Goal: Navigation & Orientation: Understand site structure

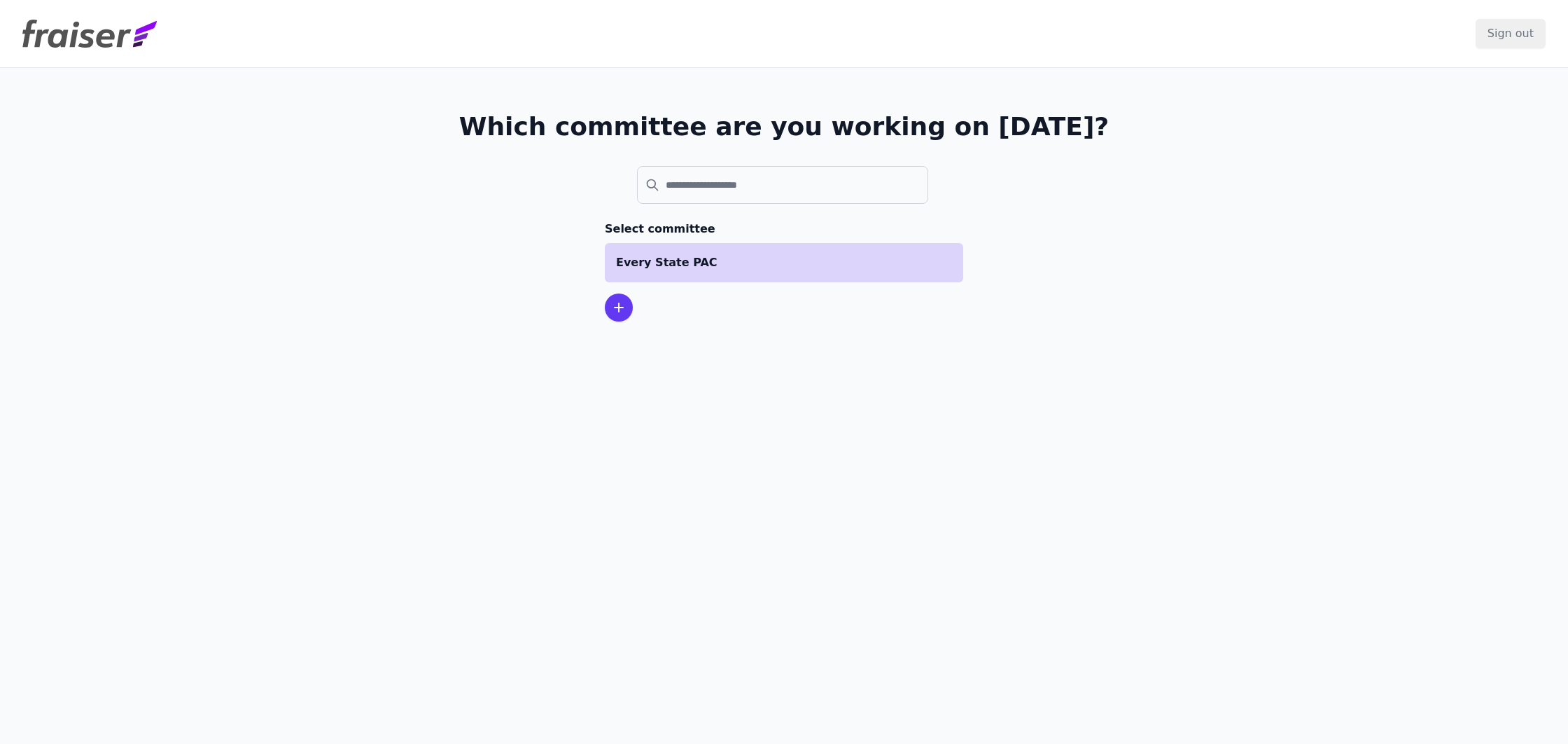
click at [682, 269] on p "Every State PAC" at bounding box center [784, 262] width 336 height 16
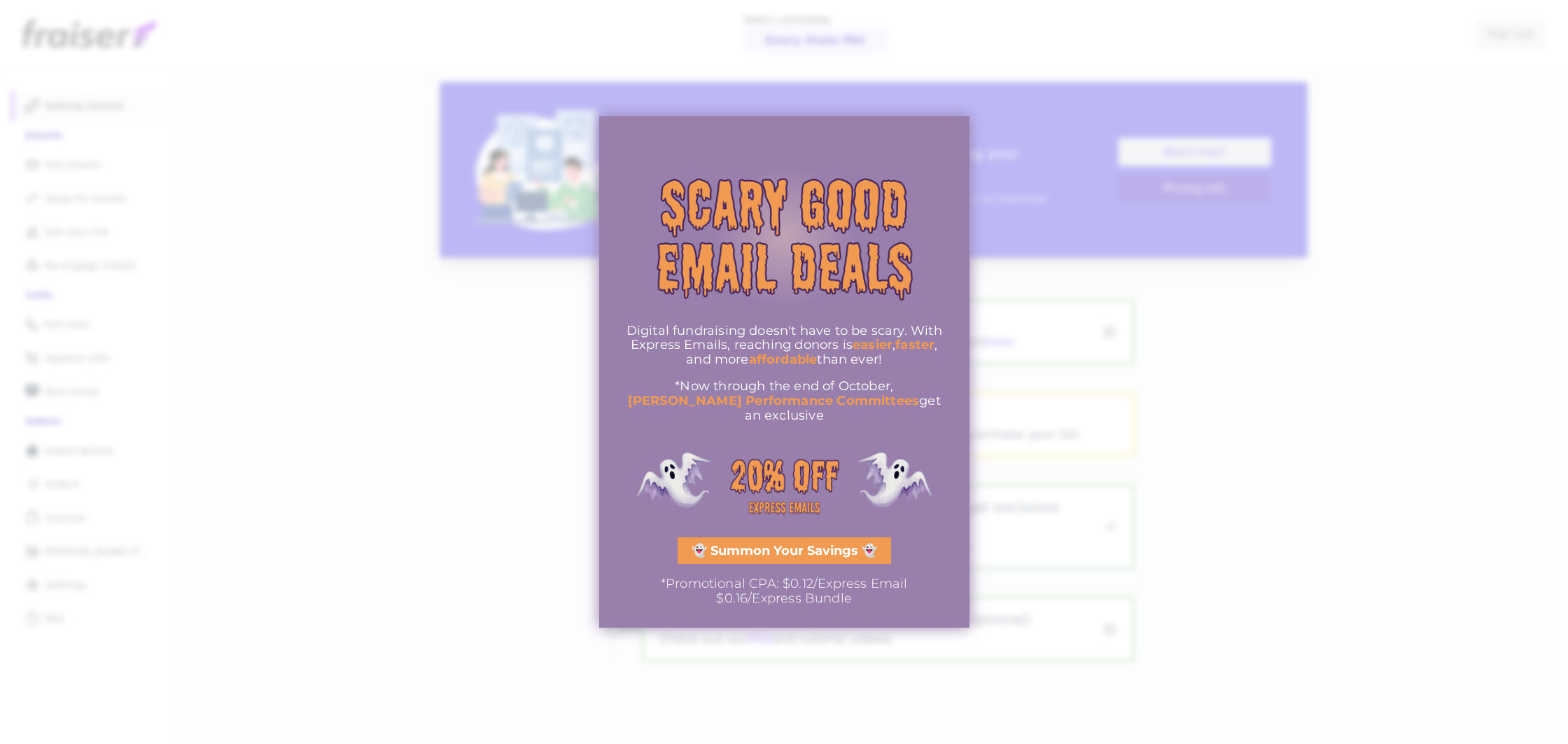
click at [1081, 124] on div at bounding box center [784, 372] width 1568 height 744
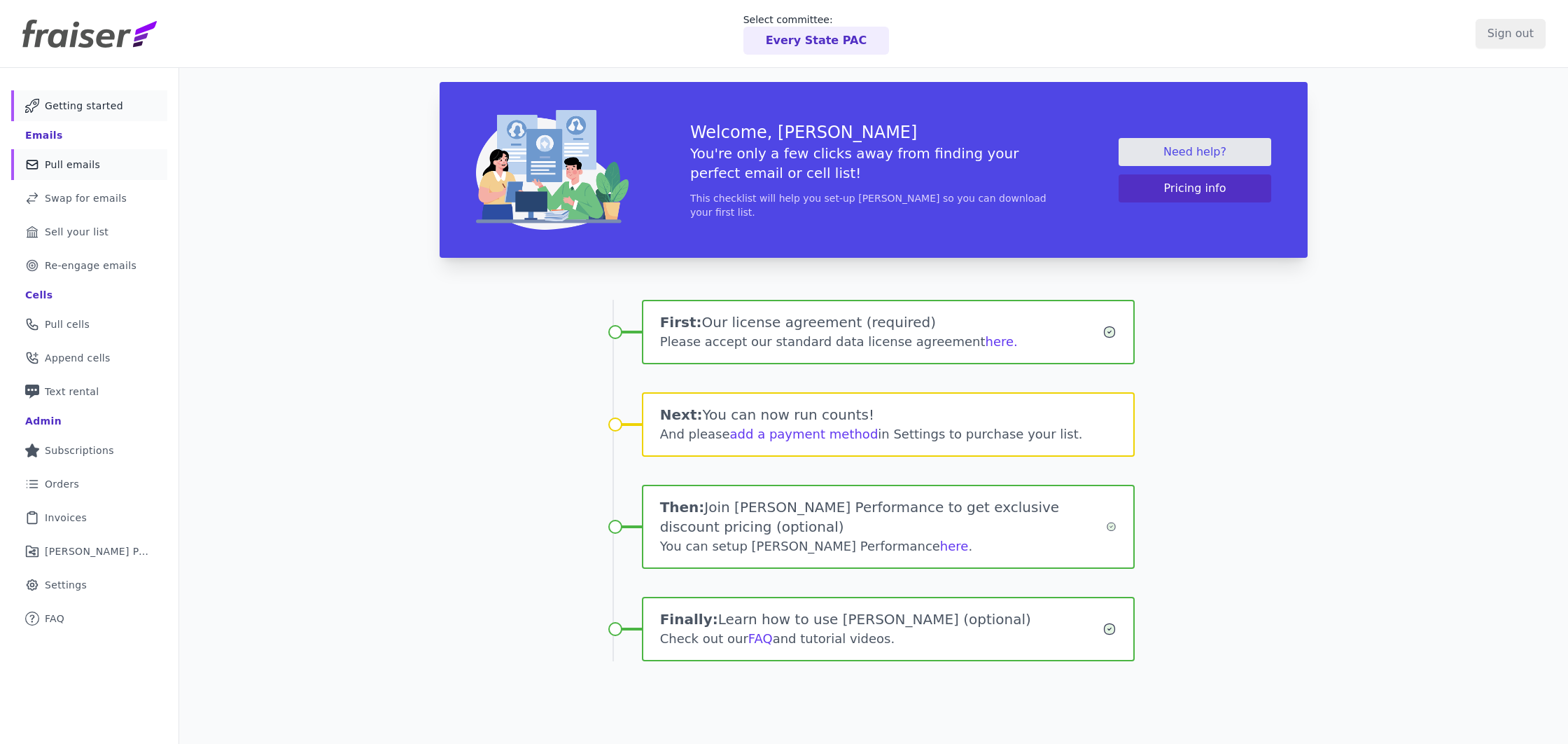
click at [75, 165] on span "Pull emails" at bounding box center [72, 164] width 55 height 14
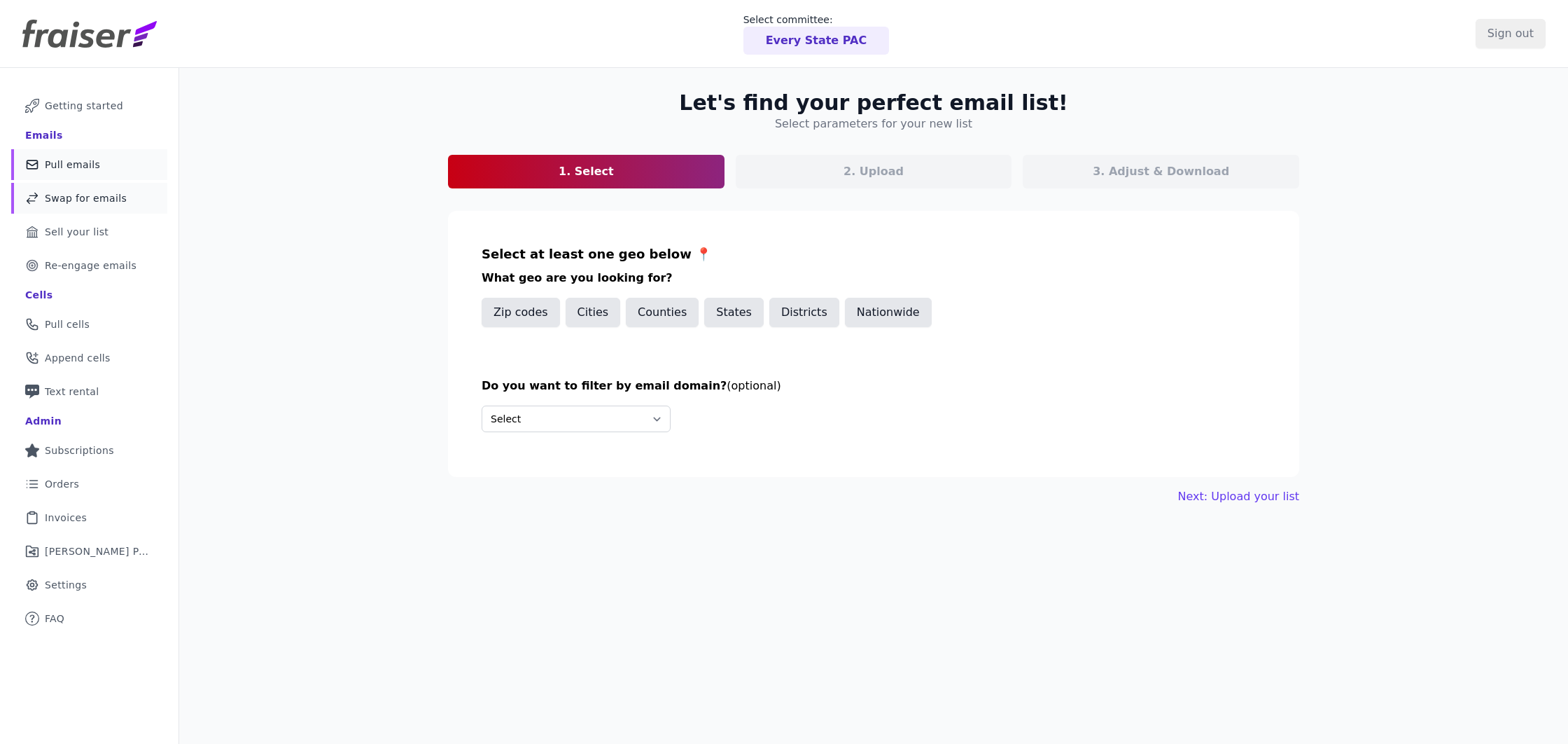
click at [89, 199] on span "Swap for emails" at bounding box center [85, 197] width 82 height 14
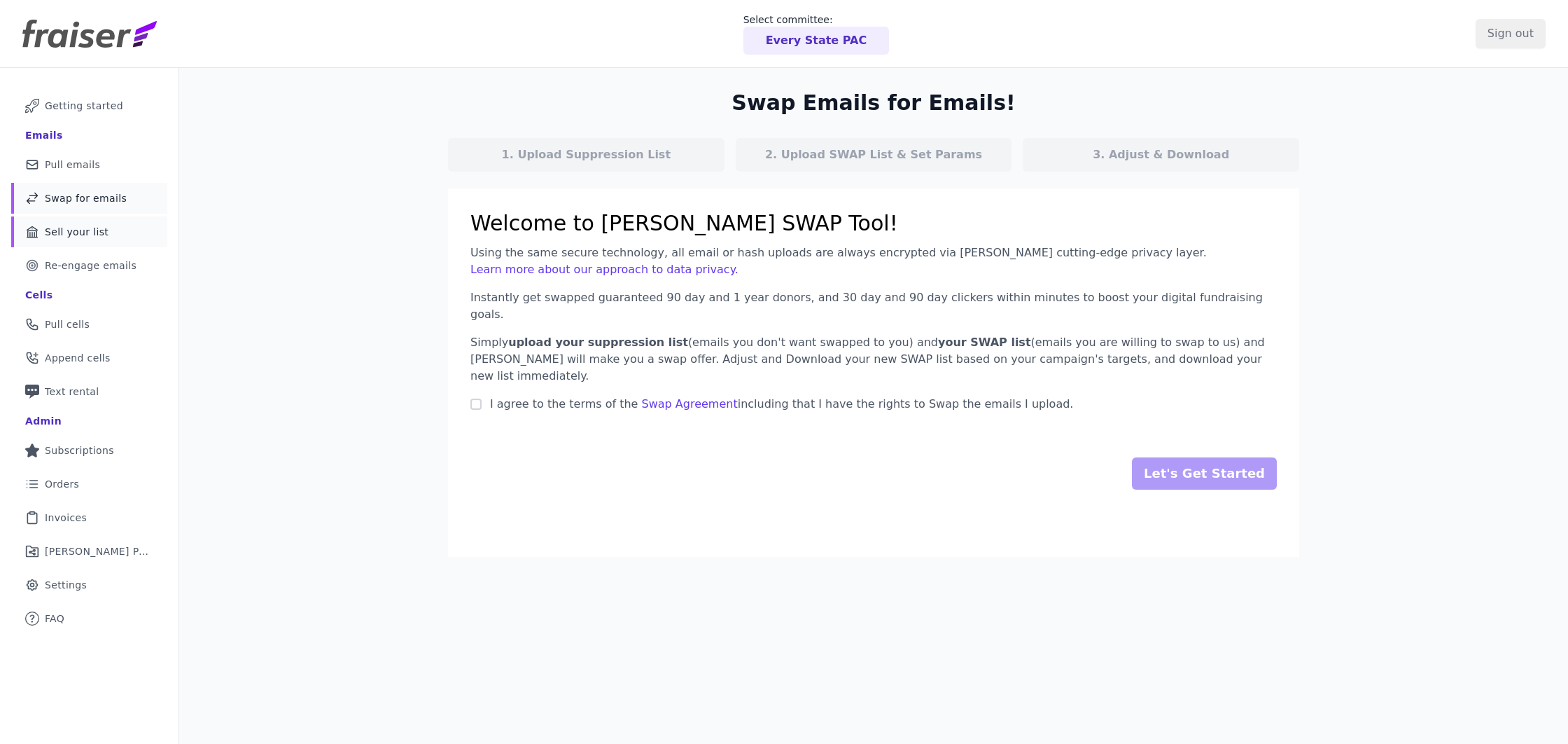
click at [105, 240] on link "Bank Icon Outline of a bank Sell your list" at bounding box center [89, 232] width 156 height 31
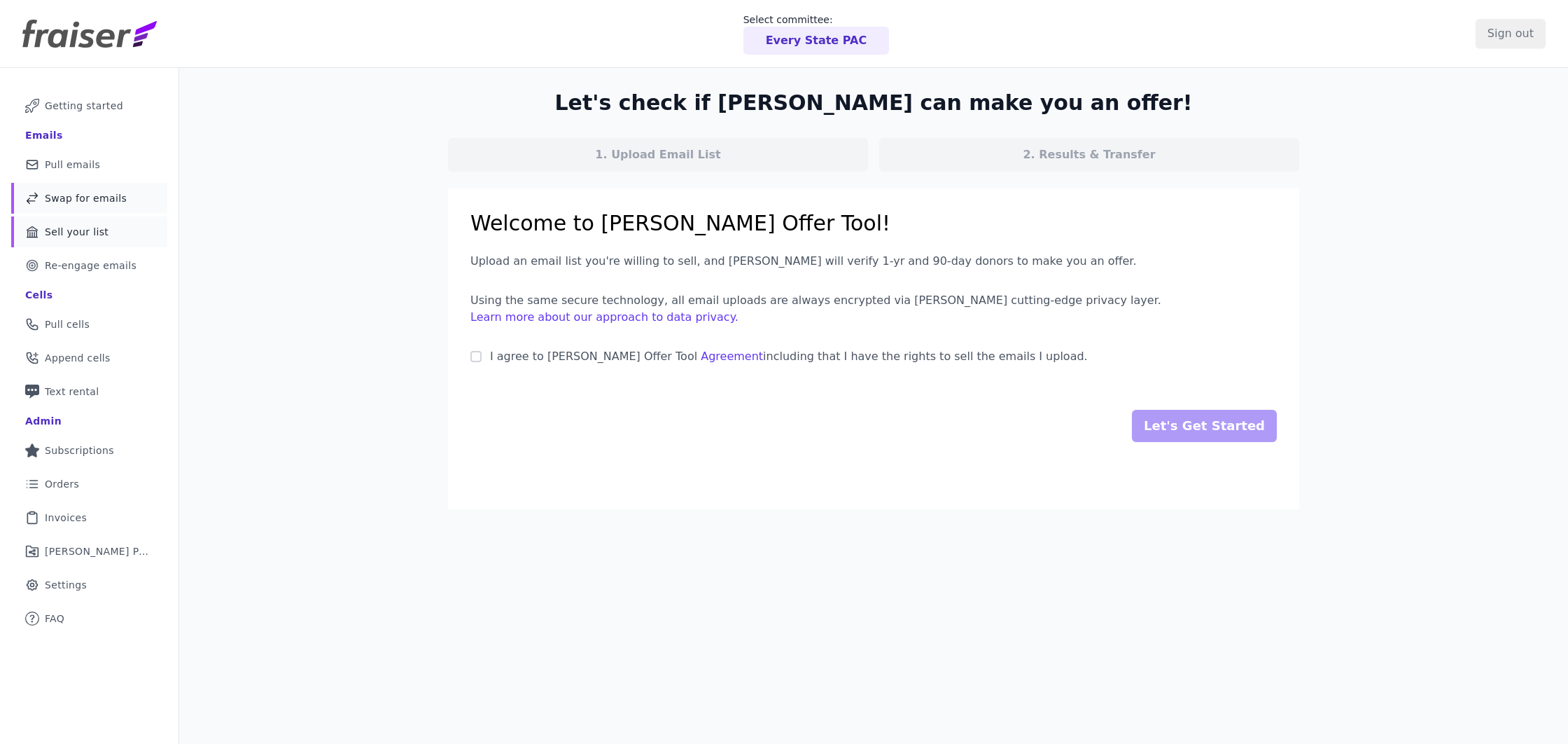
click at [86, 194] on span "Swap for emails" at bounding box center [85, 197] width 82 height 14
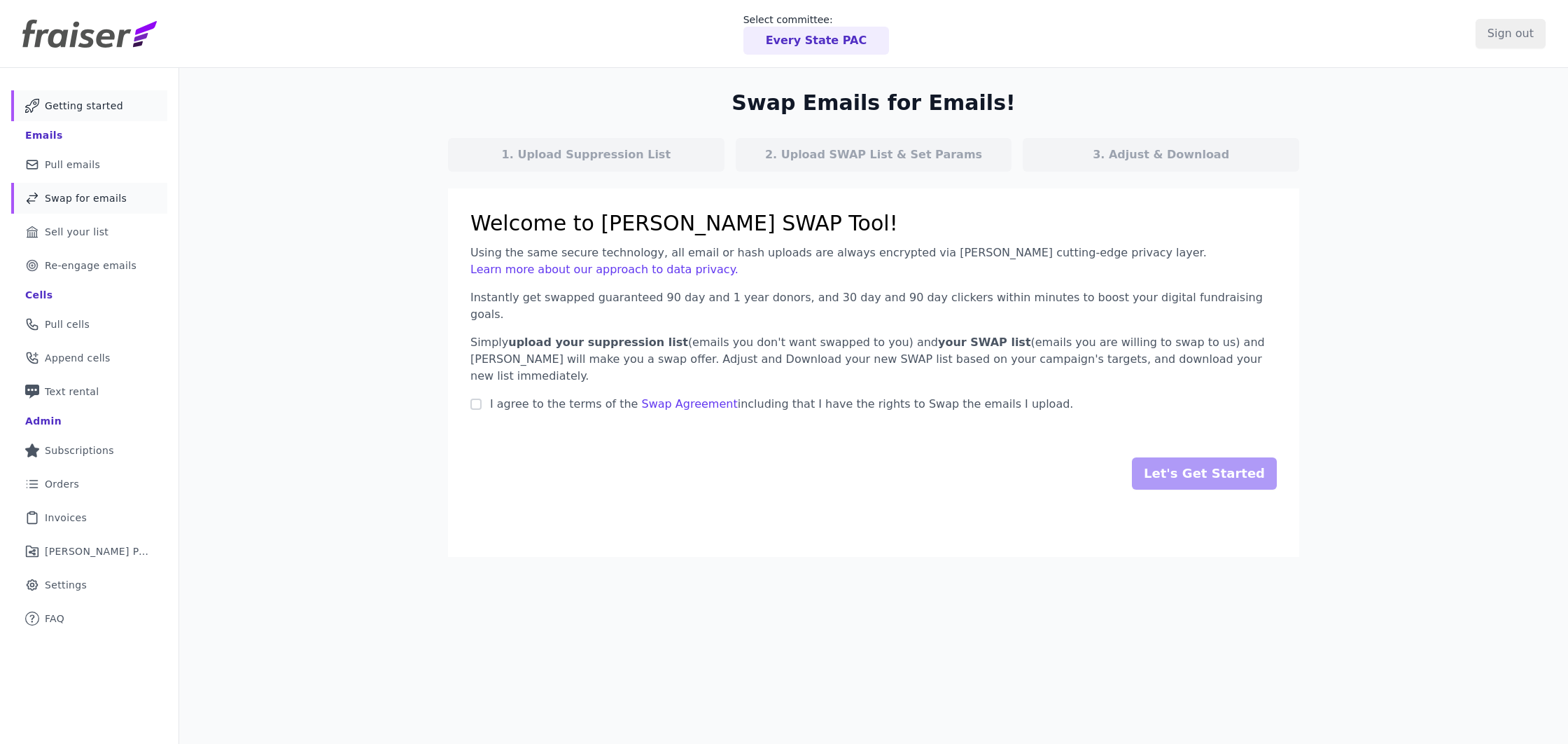
click at [102, 102] on span "Getting started" at bounding box center [84, 106] width 78 height 14
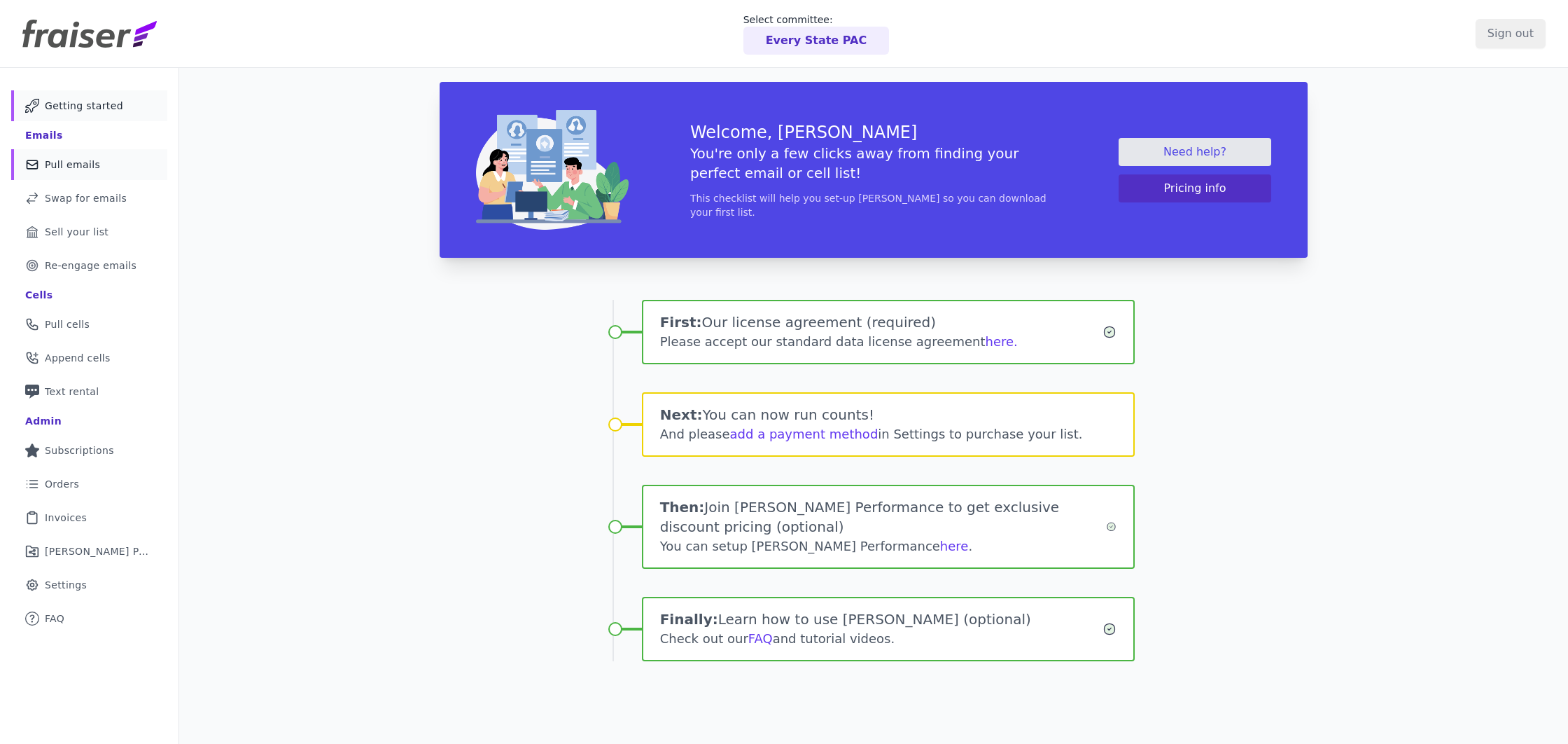
click at [131, 166] on link "Mail Icon Outline of a mail envelope Pull emails" at bounding box center [89, 165] width 156 height 31
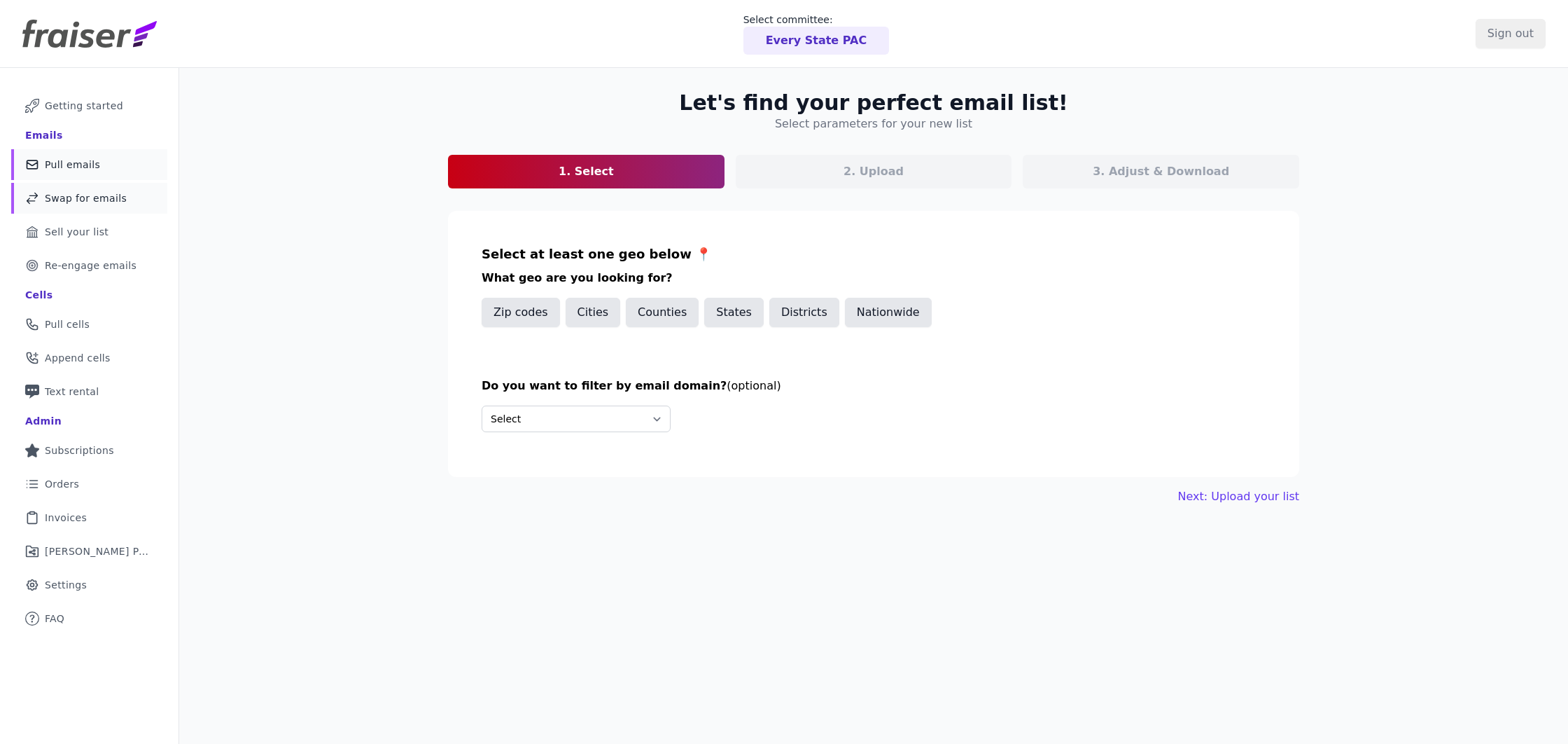
click at [134, 188] on link "Swap Icon Outline of a swap Swap for emails" at bounding box center [89, 198] width 156 height 31
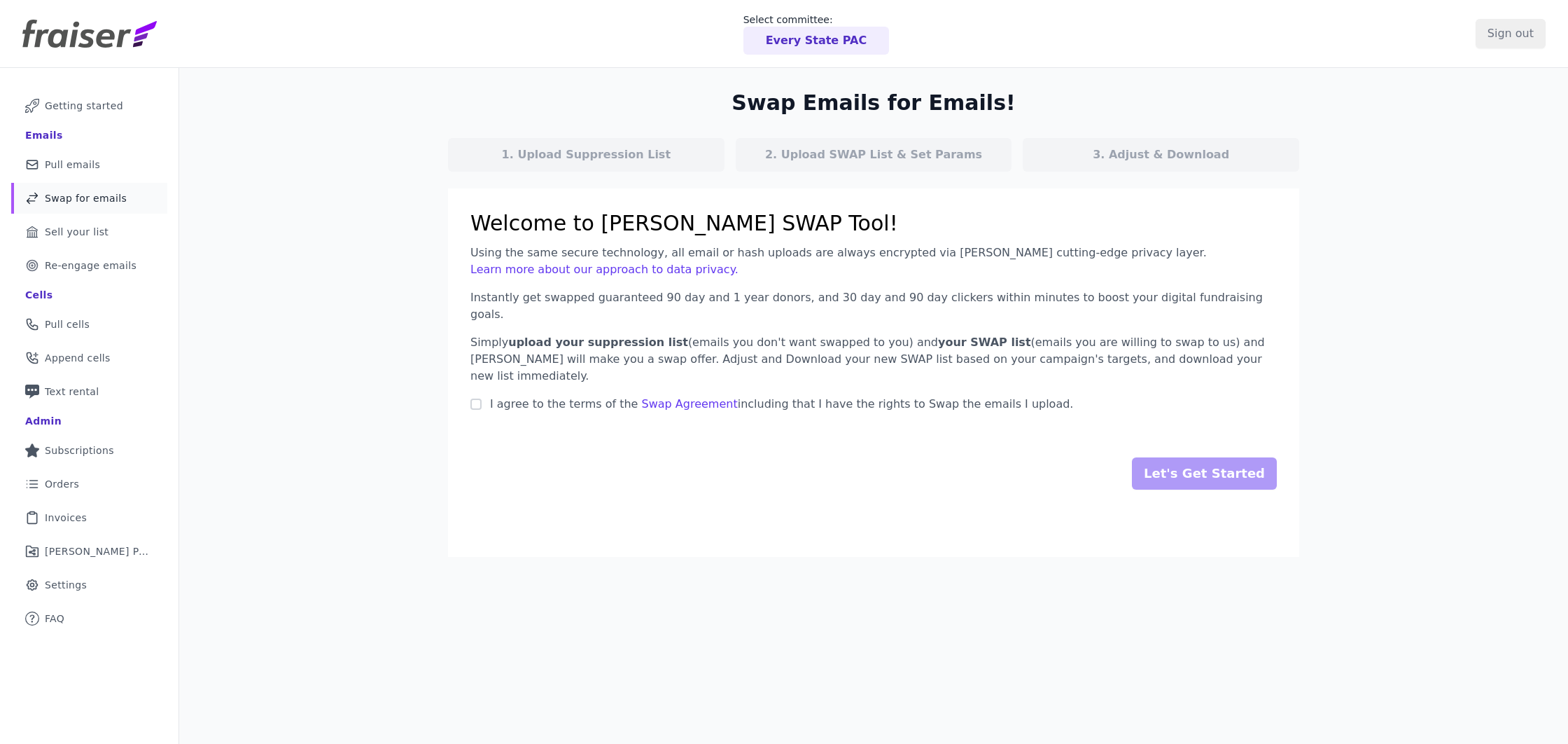
scroll to position [0, 1]
click at [77, 107] on span "Getting started" at bounding box center [84, 106] width 78 height 14
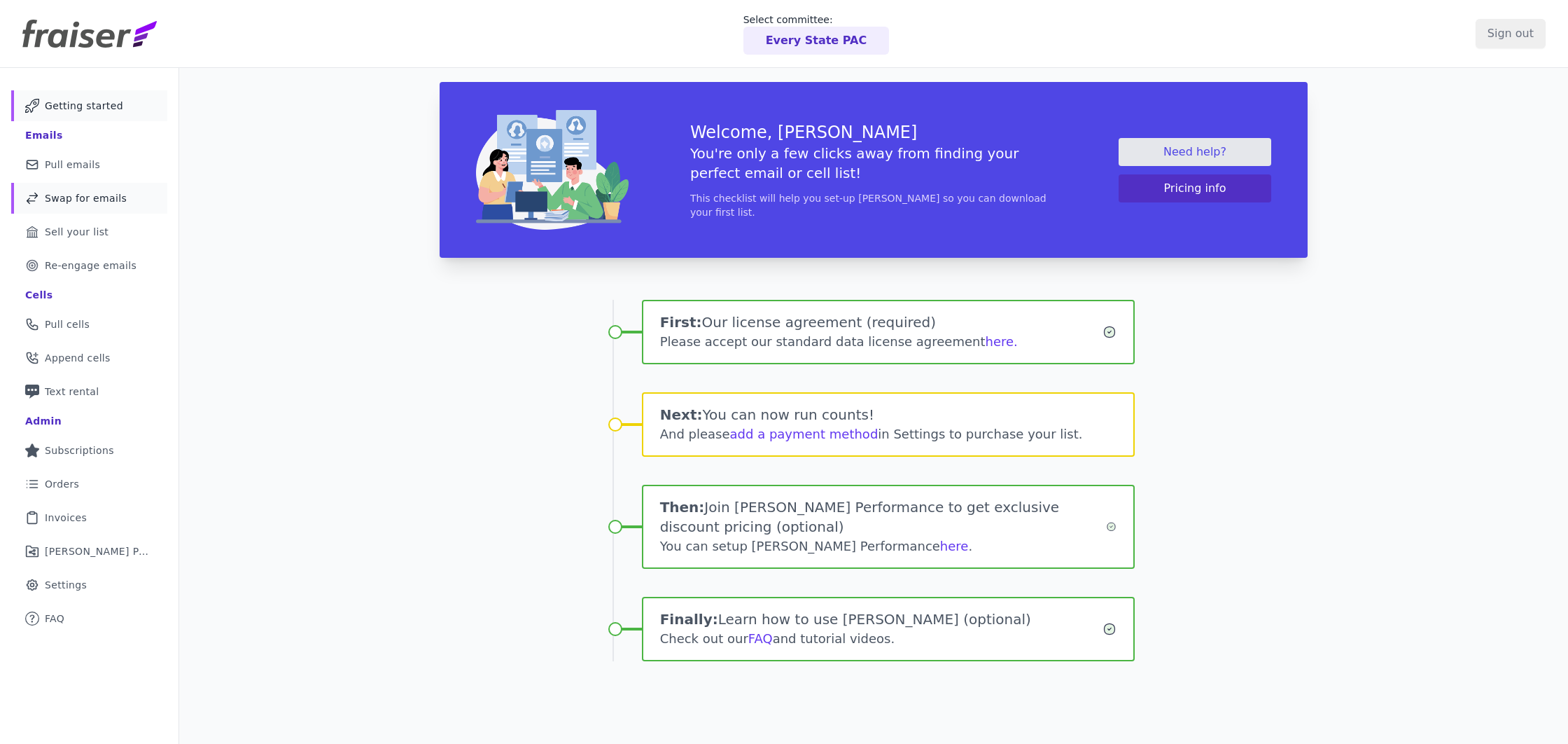
click at [125, 195] on link "Swap Icon Outline of a swap Swap for emails" at bounding box center [89, 198] width 156 height 31
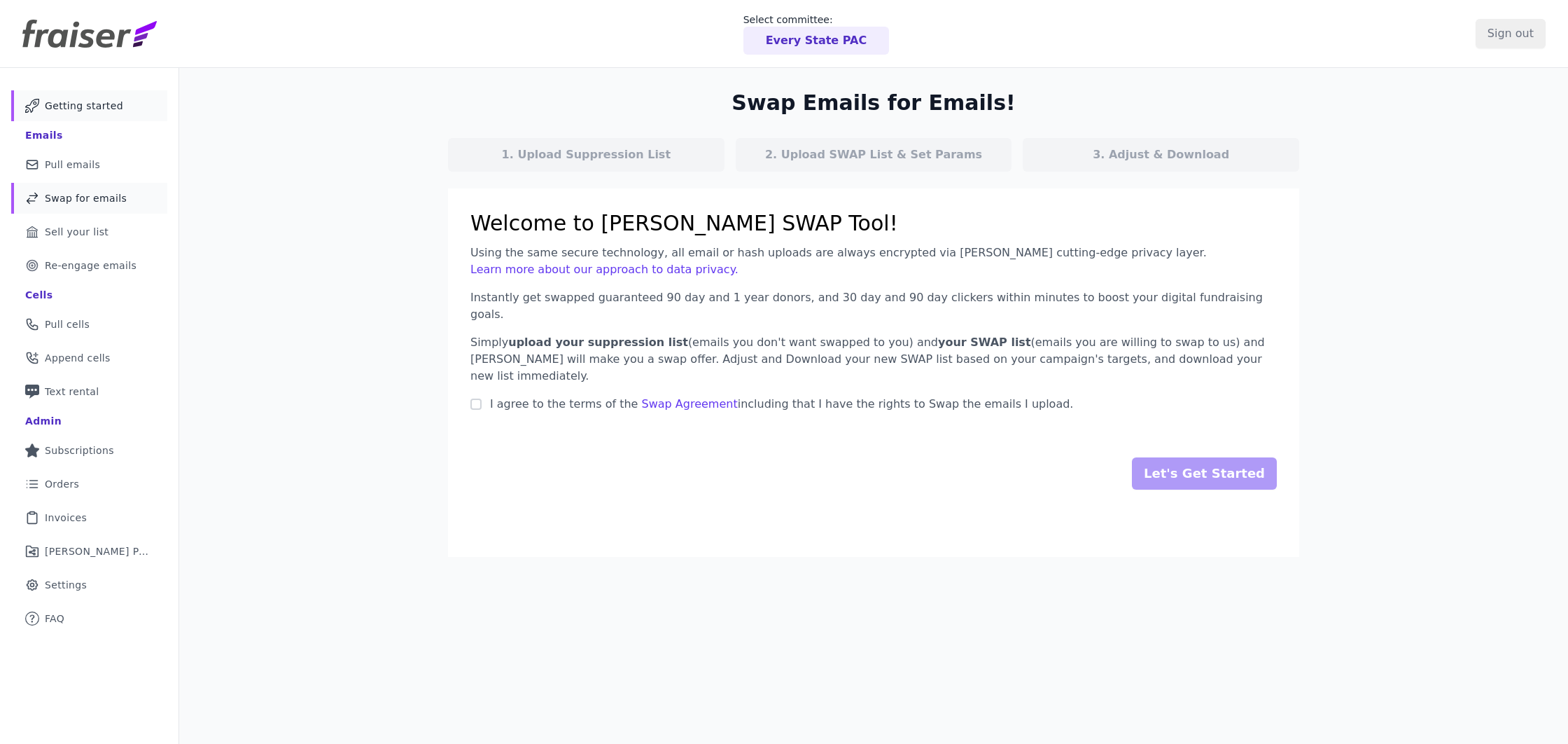
click at [135, 100] on link "Mail Icon Outline of a mail envelope Getting started" at bounding box center [89, 106] width 156 height 31
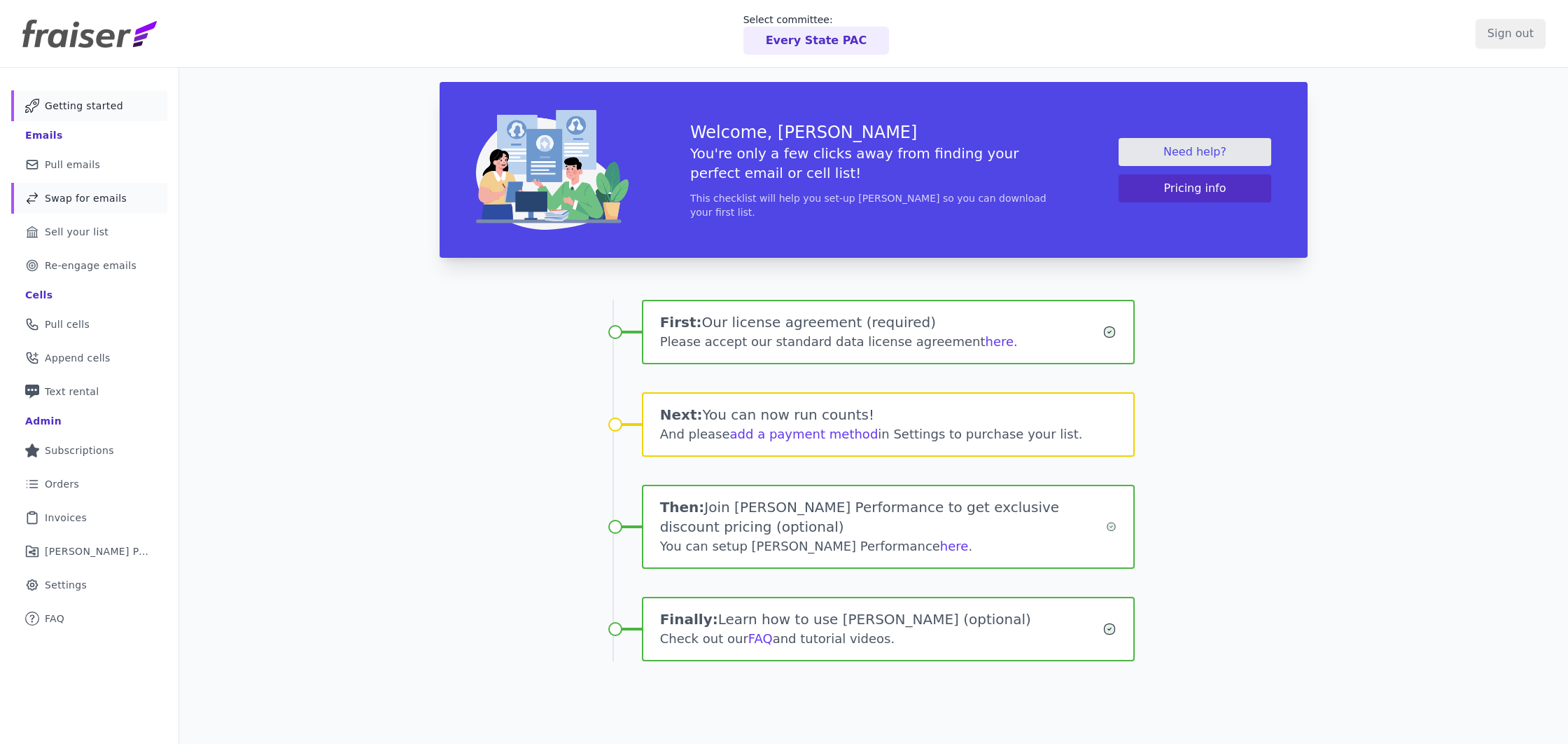
click at [125, 191] on link "Swap Icon Outline of a swap Swap for emails" at bounding box center [89, 198] width 156 height 31
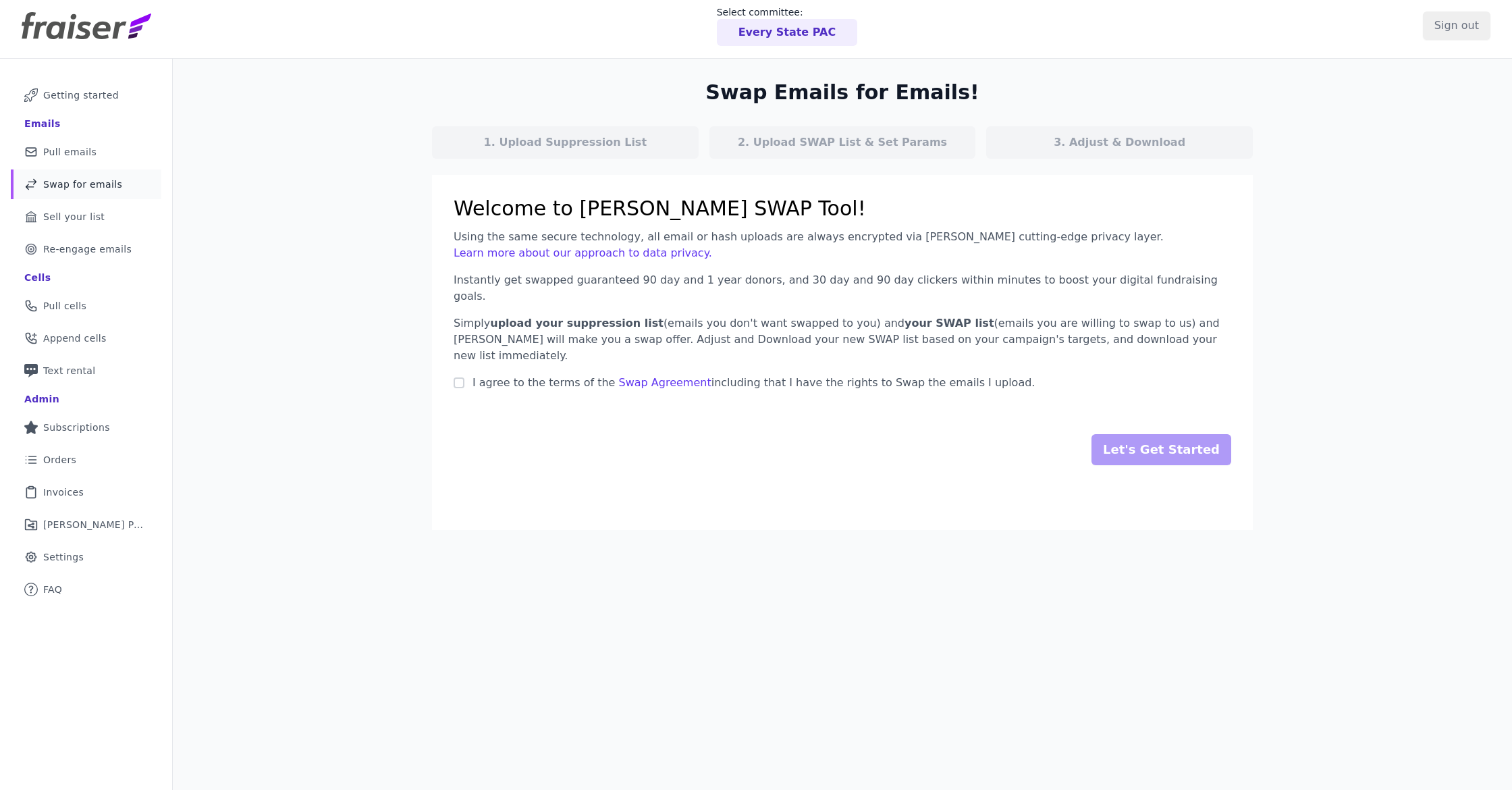
scroll to position [0, 1]
click at [92, 99] on span "Getting started" at bounding box center [81, 95] width 75 height 13
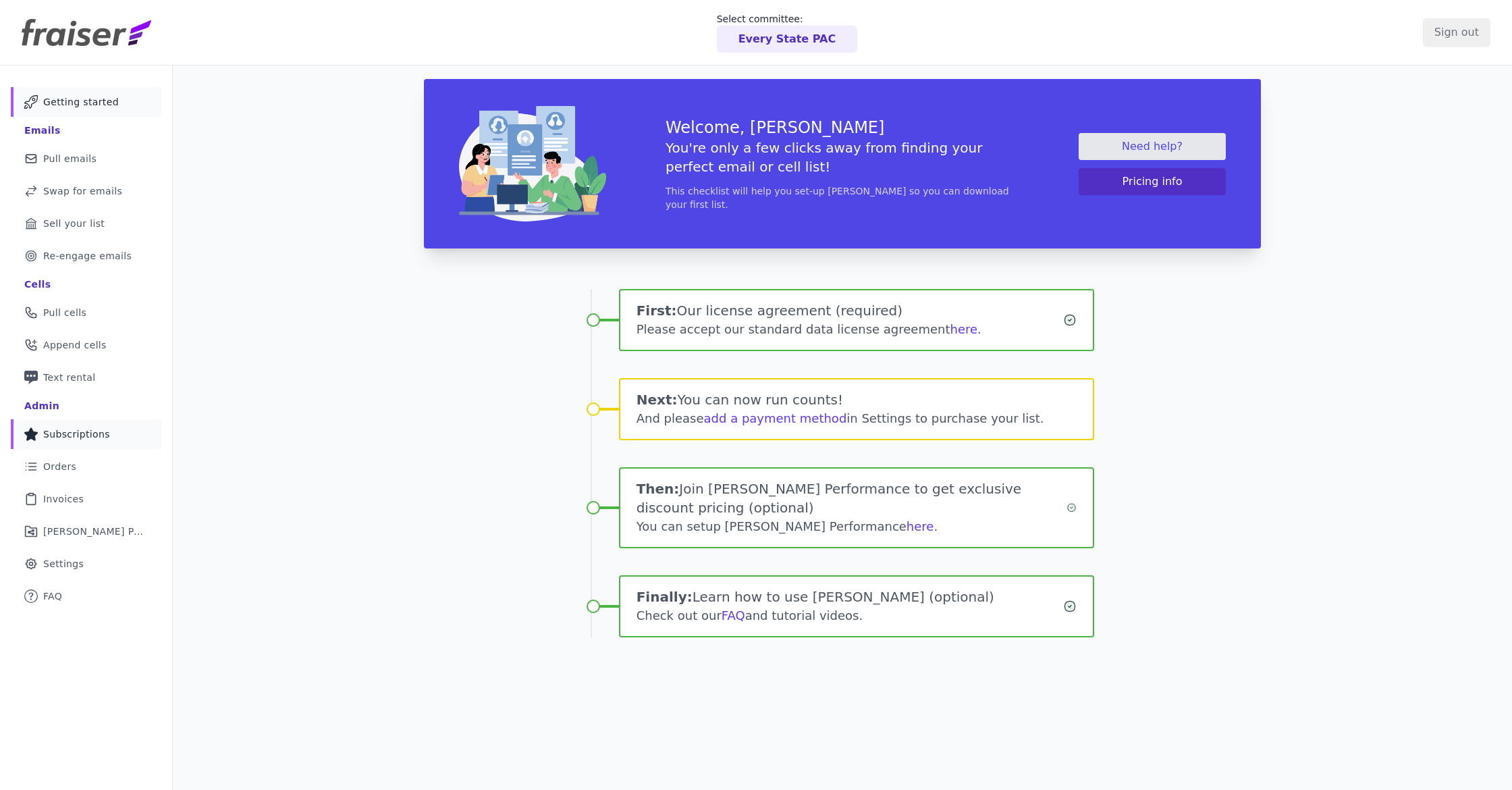
click at [116, 439] on link "Star Icon Full Star Subscriptions" at bounding box center [86, 434] width 151 height 30
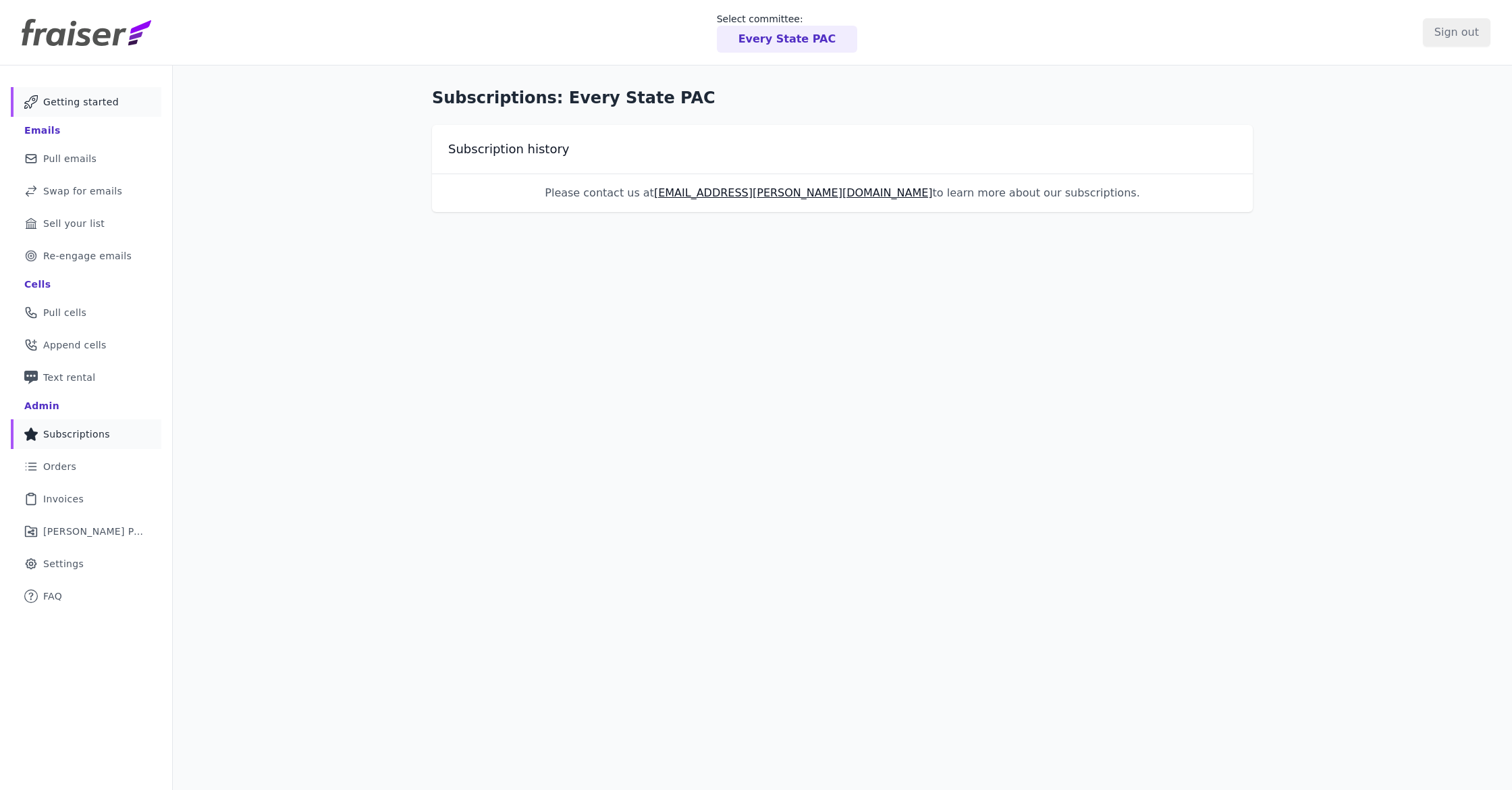
click at [77, 100] on span "Getting started" at bounding box center [81, 102] width 75 height 13
